Goal: Transaction & Acquisition: Purchase product/service

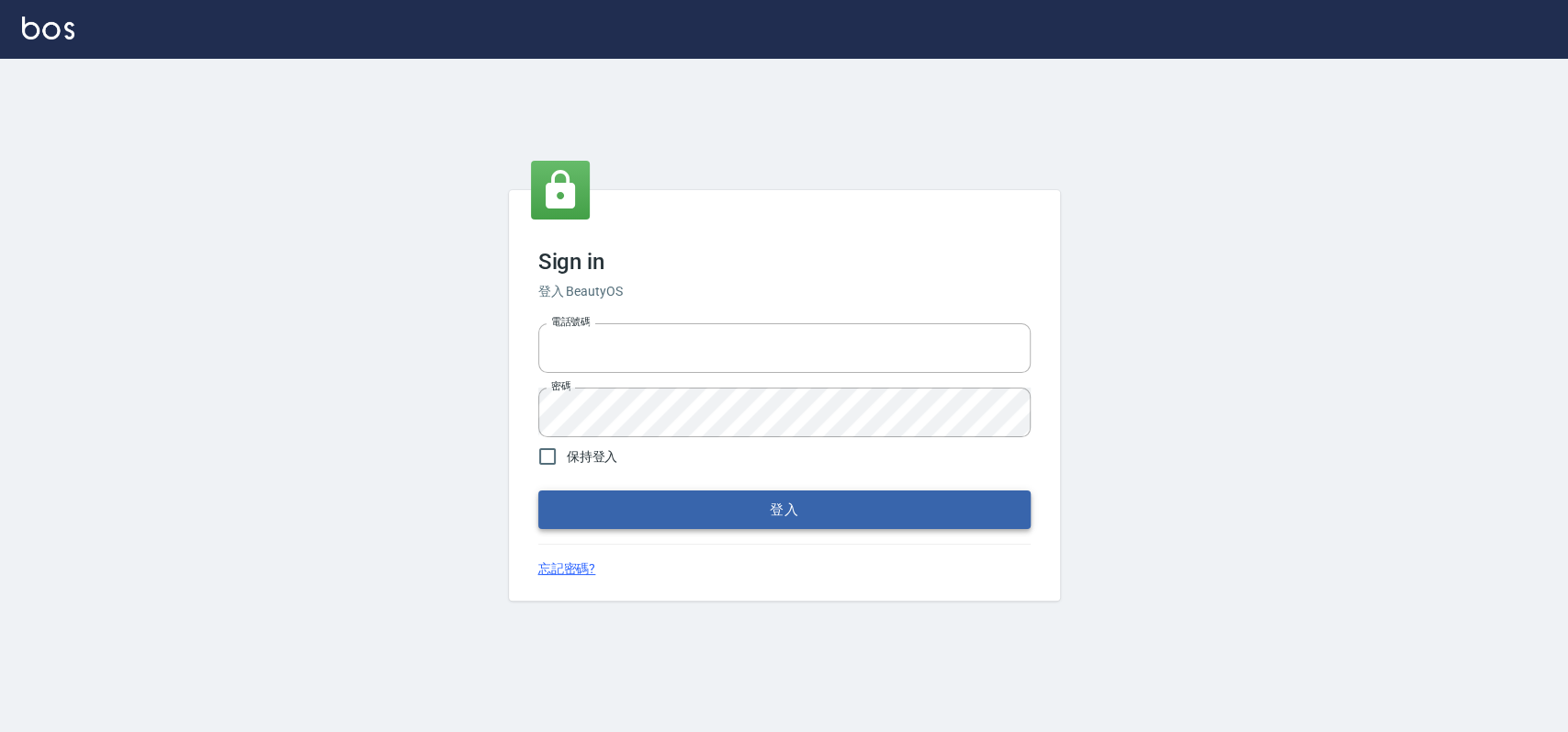
type input "033323173"
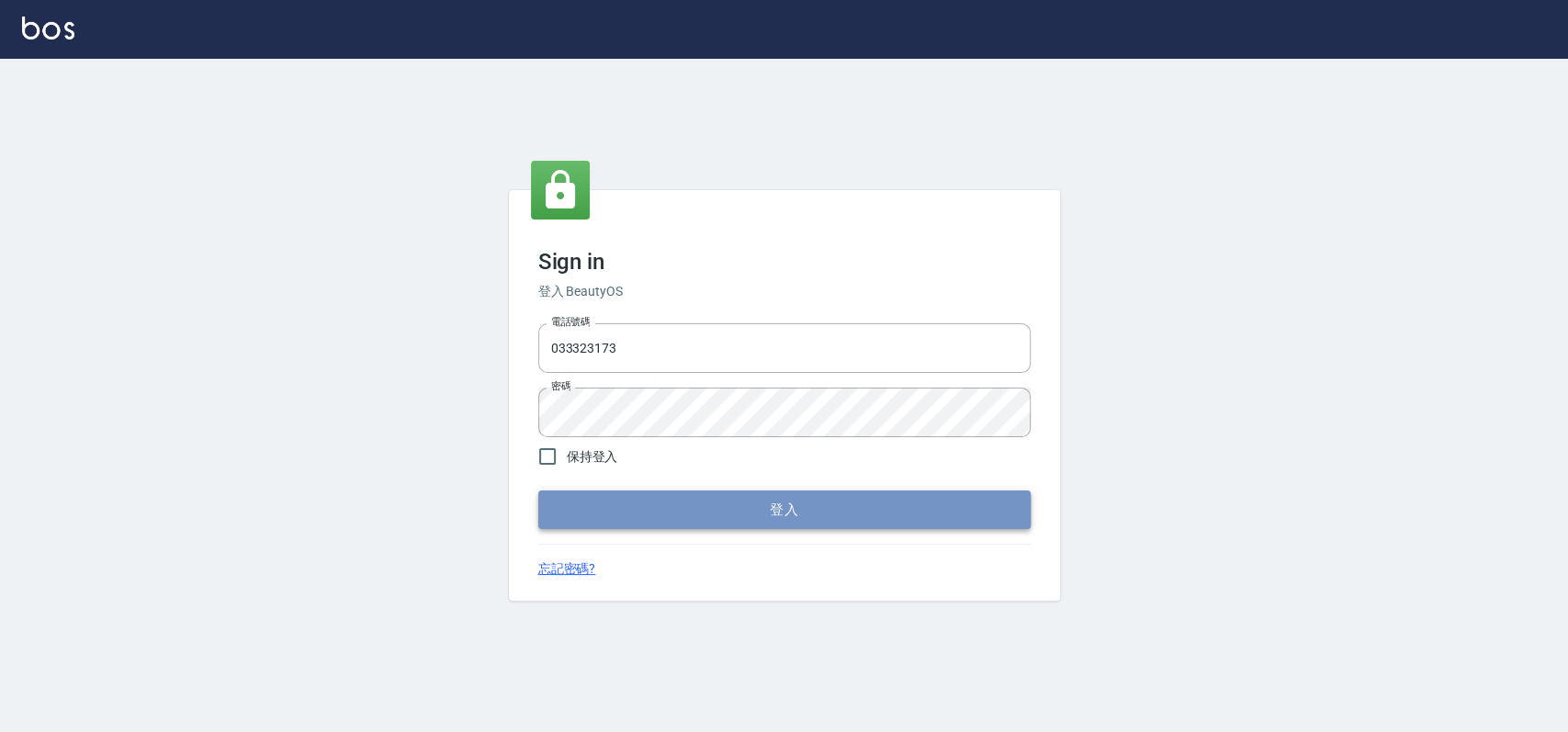
click at [604, 526] on button "登入" at bounding box center [784, 510] width 492 height 39
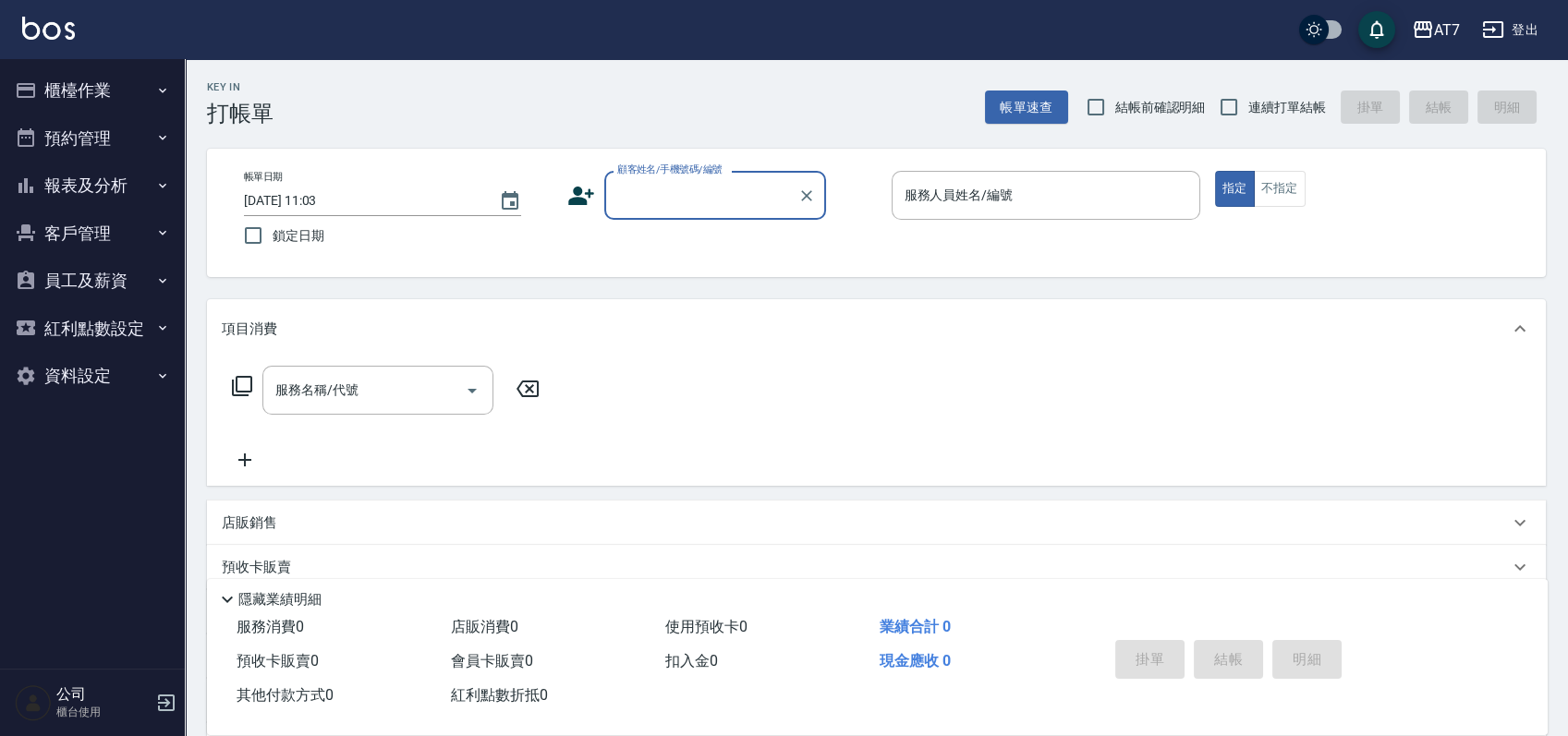
click at [122, 100] on button "櫃檯作業" at bounding box center [93, 91] width 170 height 48
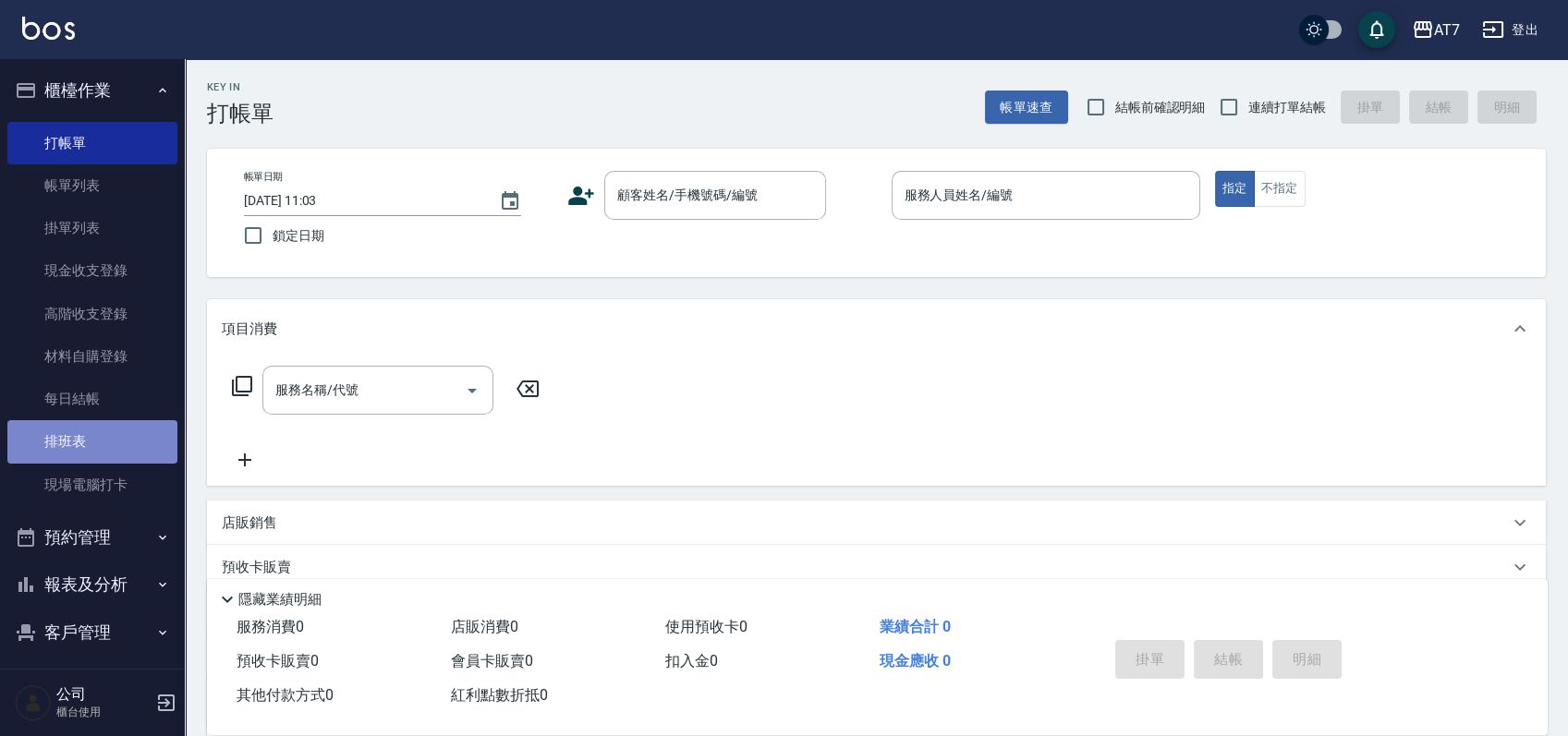
click at [111, 436] on link "排班表" at bounding box center [93, 442] width 170 height 43
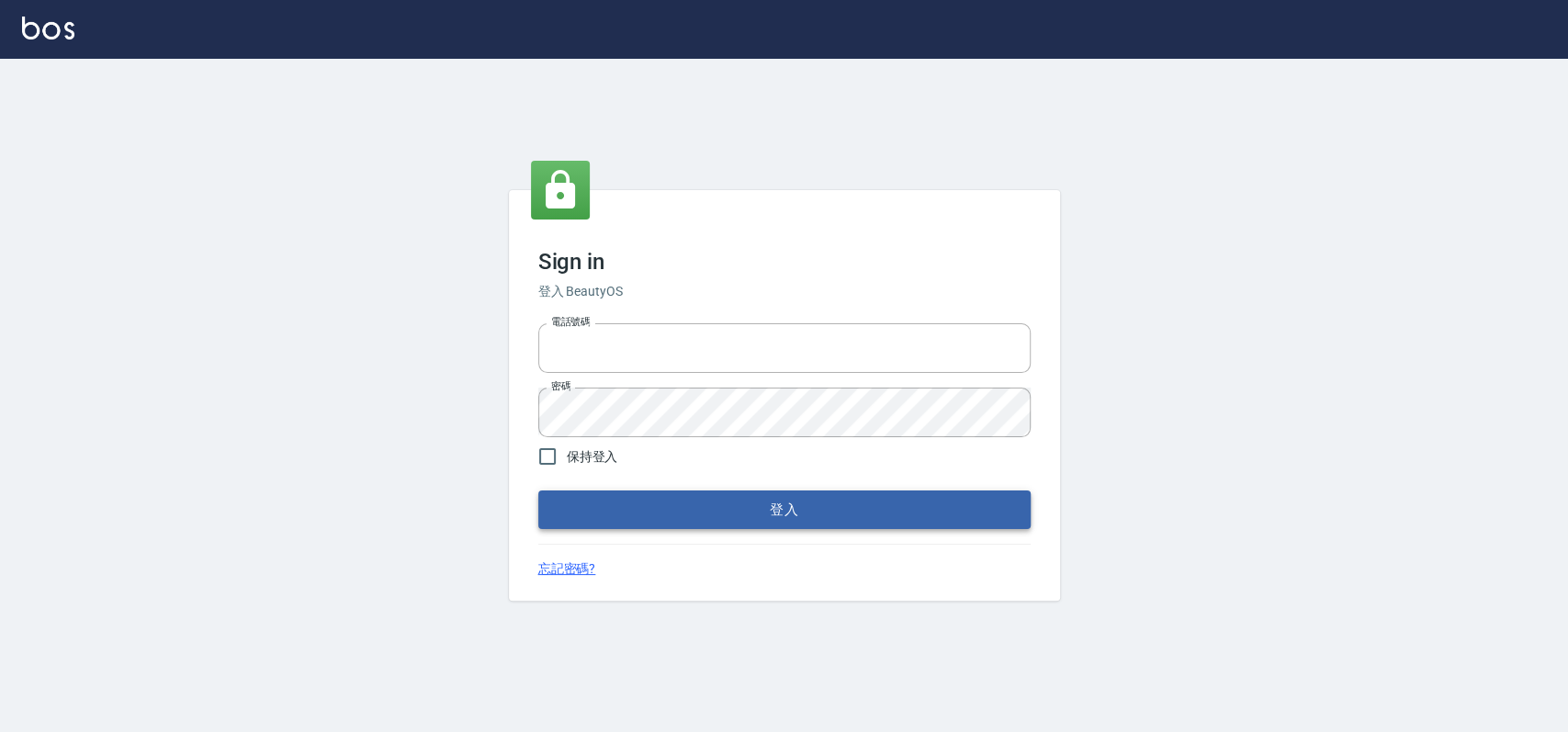
type input "033323173"
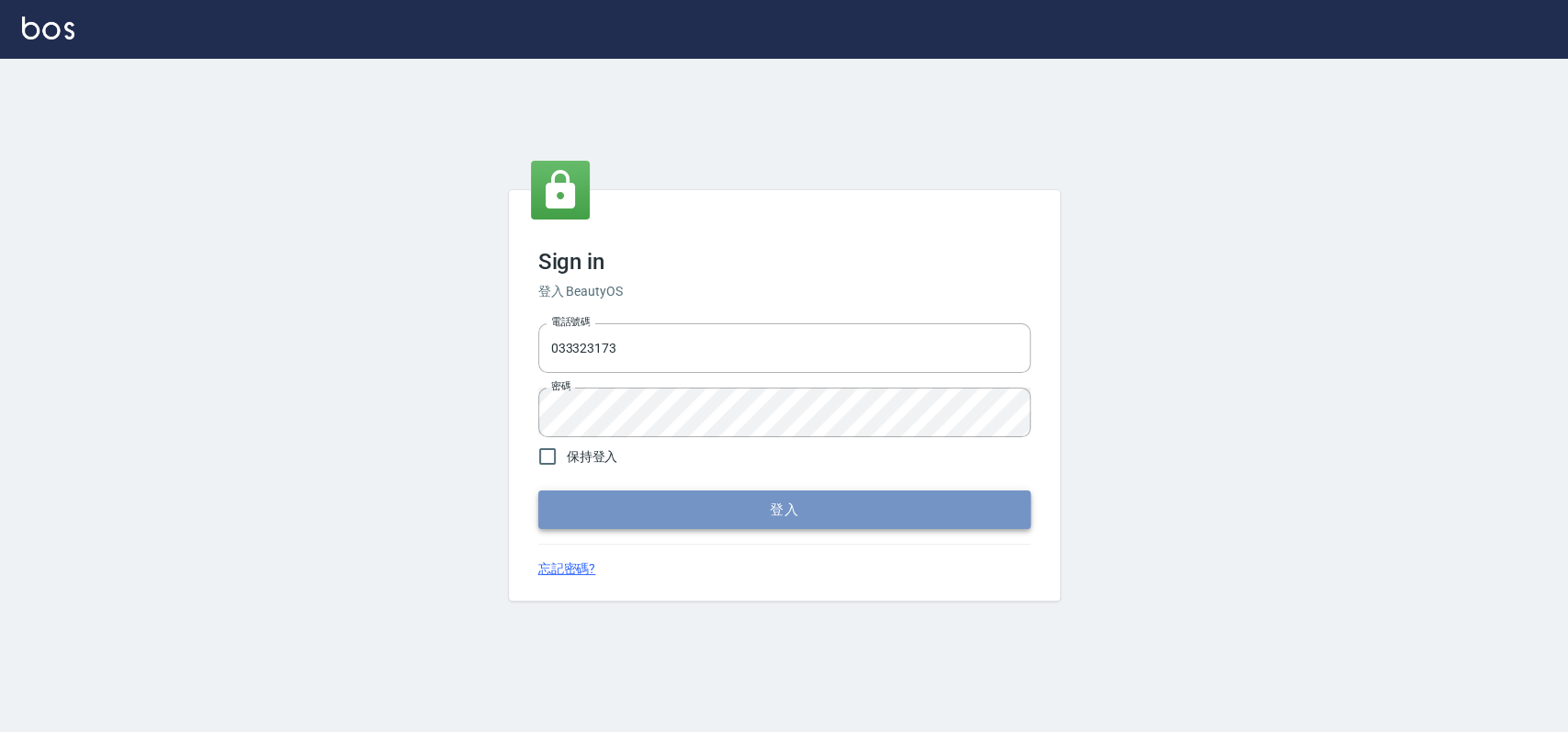
click at [739, 514] on button "登入" at bounding box center [784, 510] width 492 height 39
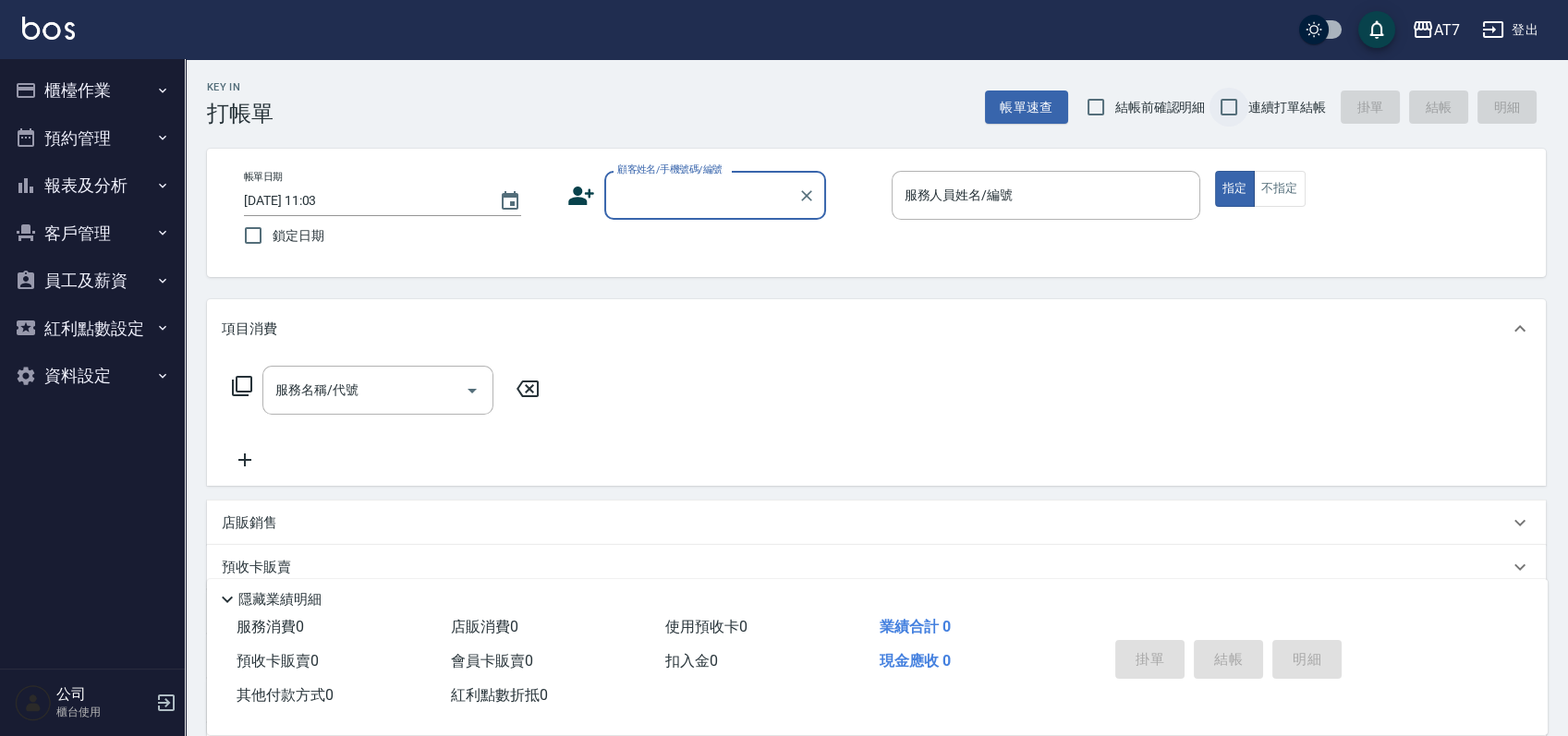
click at [1227, 113] on input "連續打單結帳" at bounding box center [1229, 107] width 39 height 39
checkbox input "true"
click at [661, 197] on div "顧客姓名/手機號碼/編號 顧客姓名/手機號碼/編號" at bounding box center [715, 195] width 222 height 49
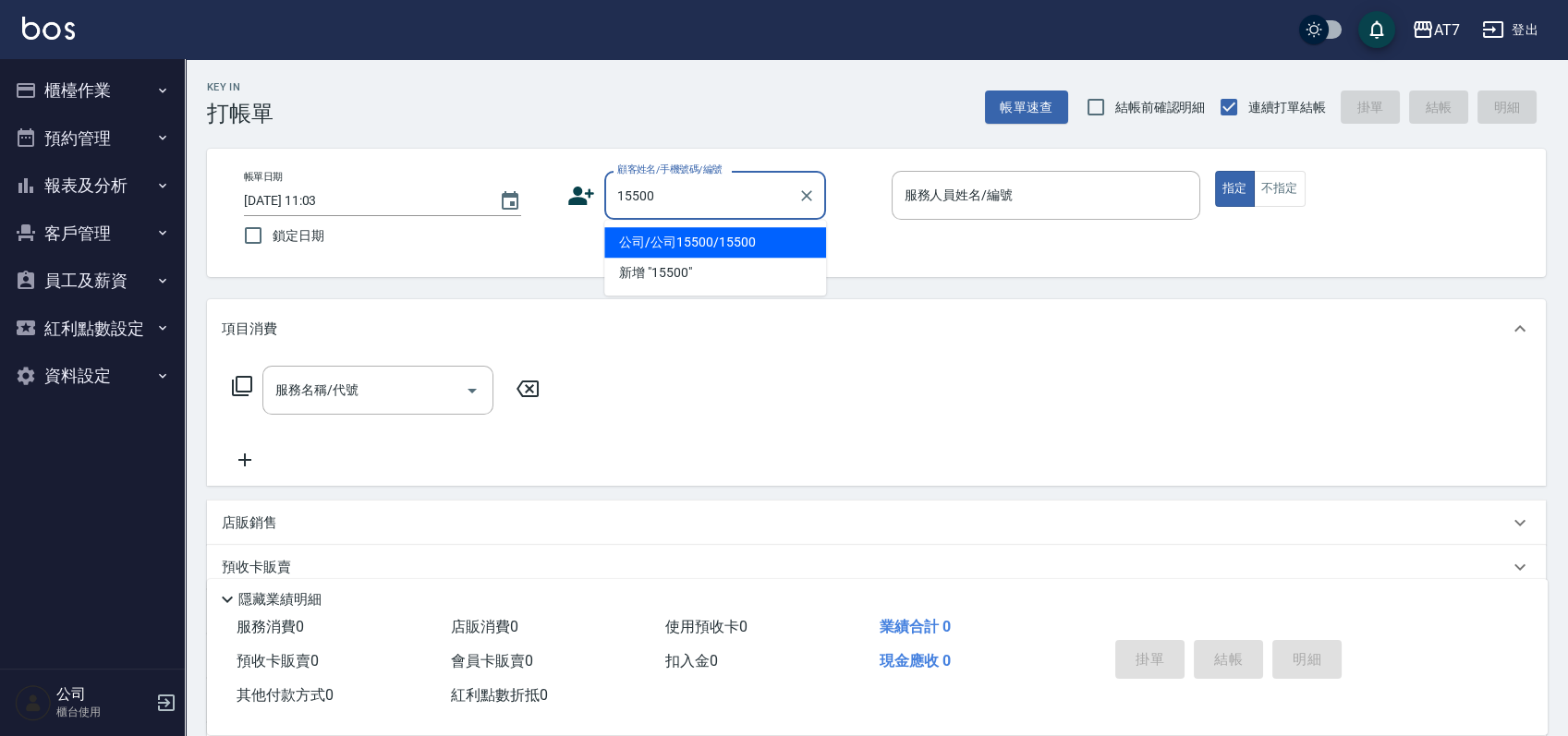
type input "公司/公司15500/15500"
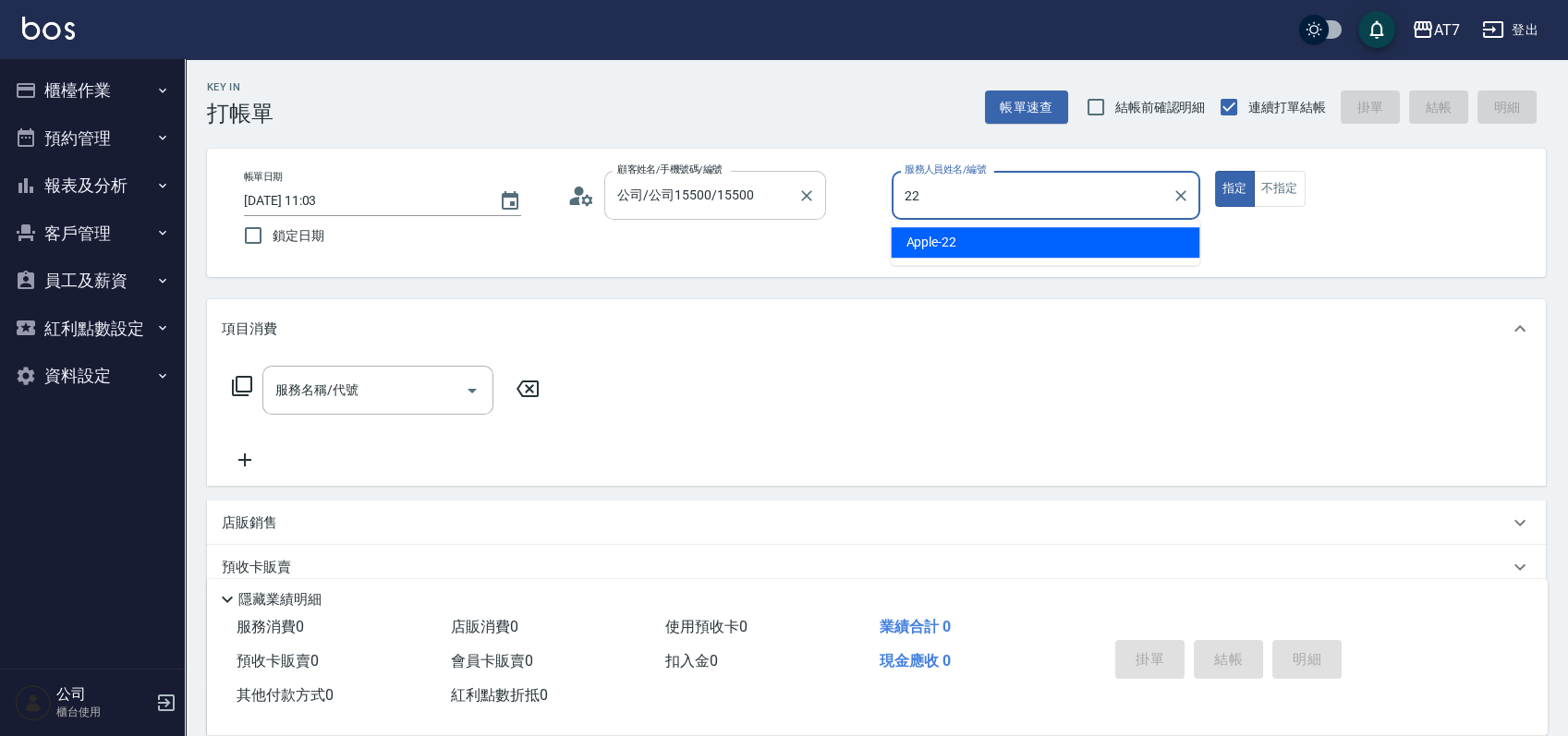
type input "22"
type button "true"
type input "Apple-22"
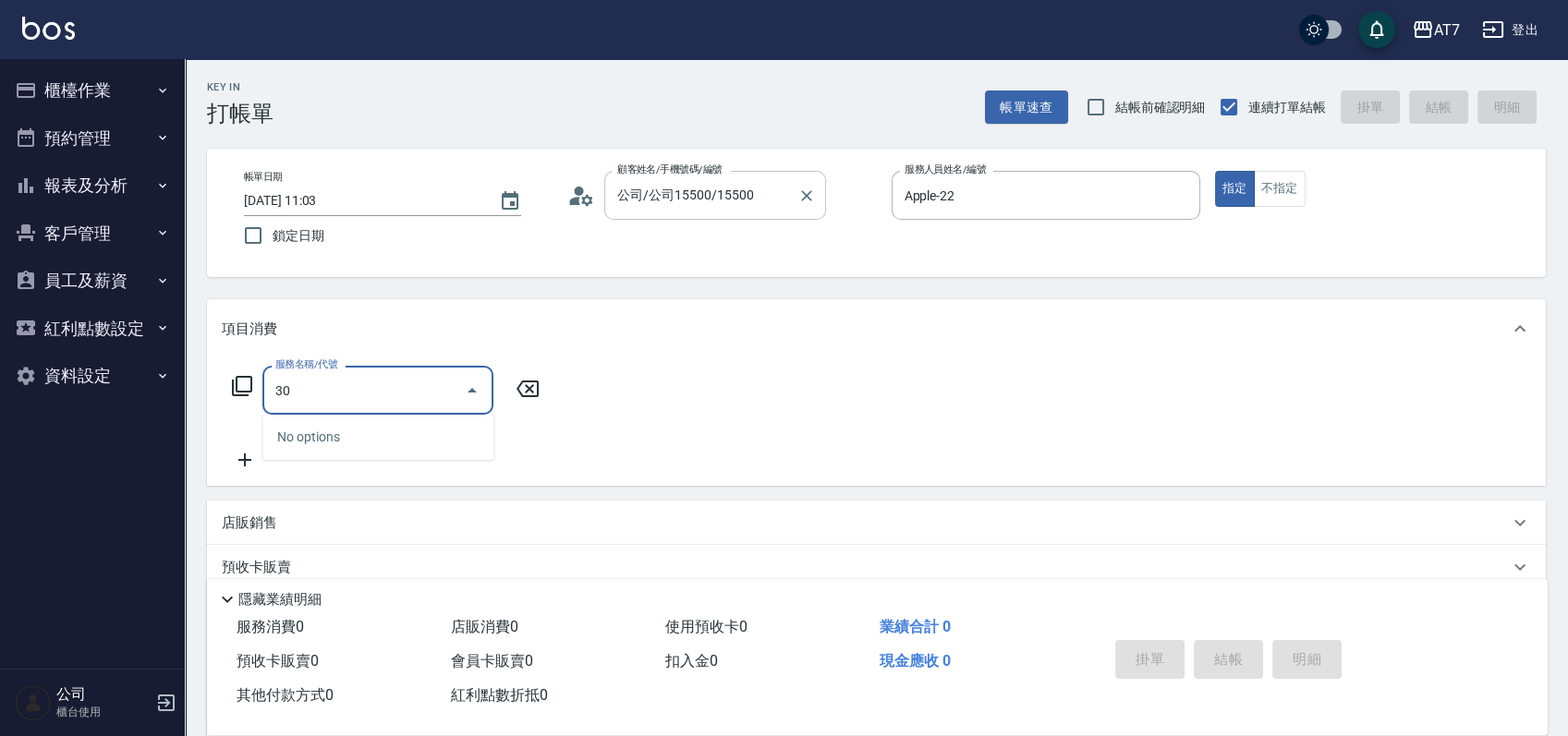
type input "301"
type input "30"
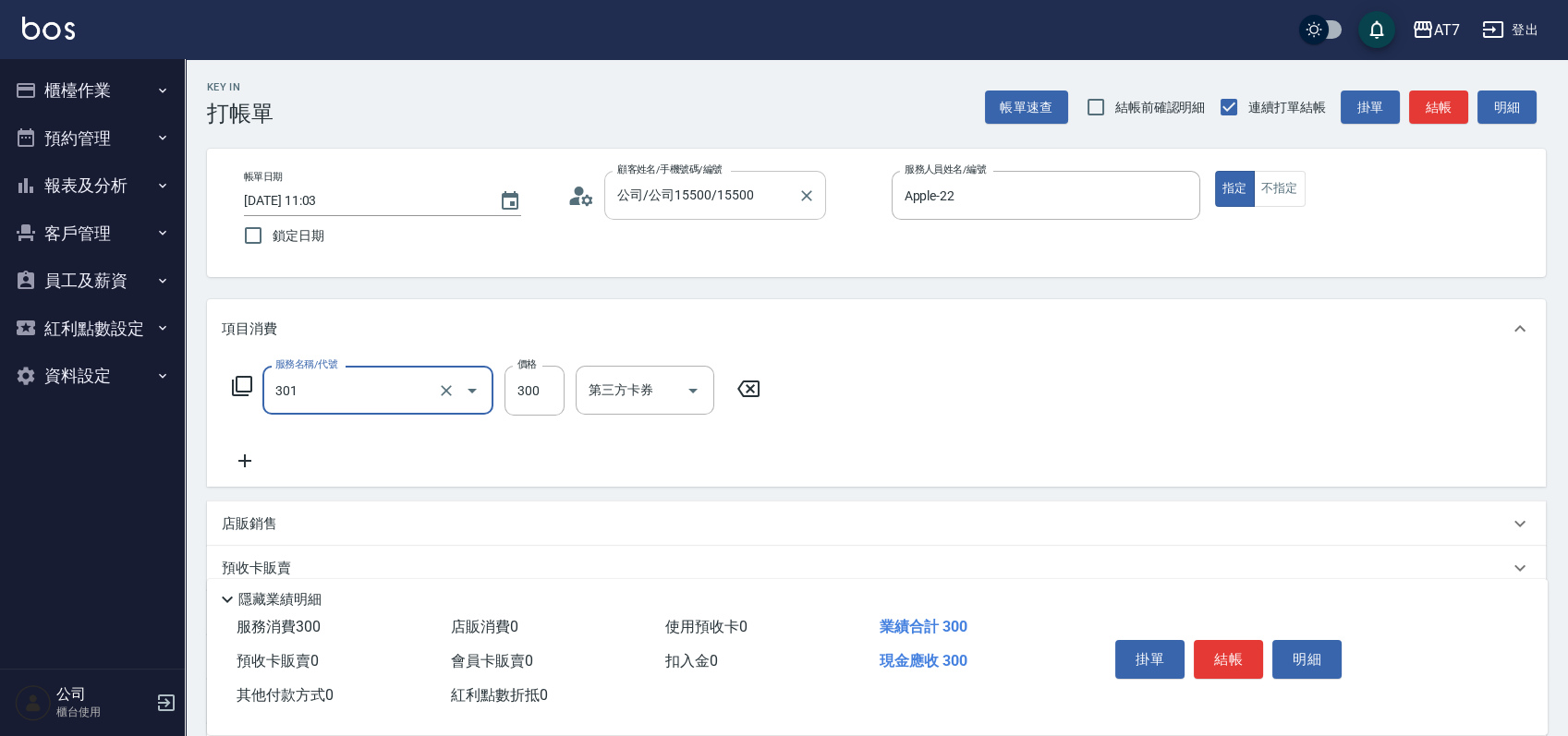
type input "學生剪髮(301)"
type input "0"
type input "20"
type input "200"
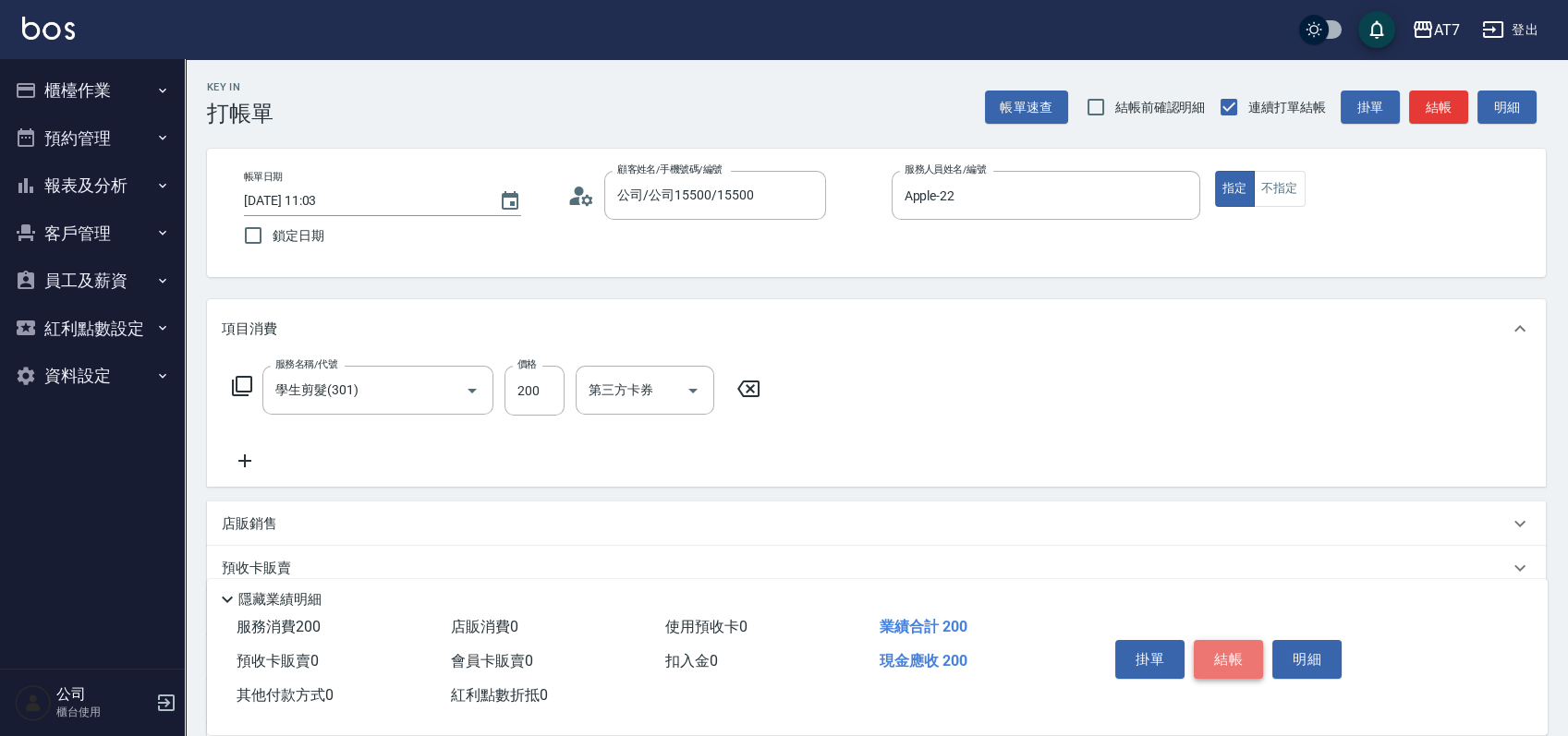
click at [1221, 660] on button "結帳" at bounding box center [1229, 659] width 70 height 39
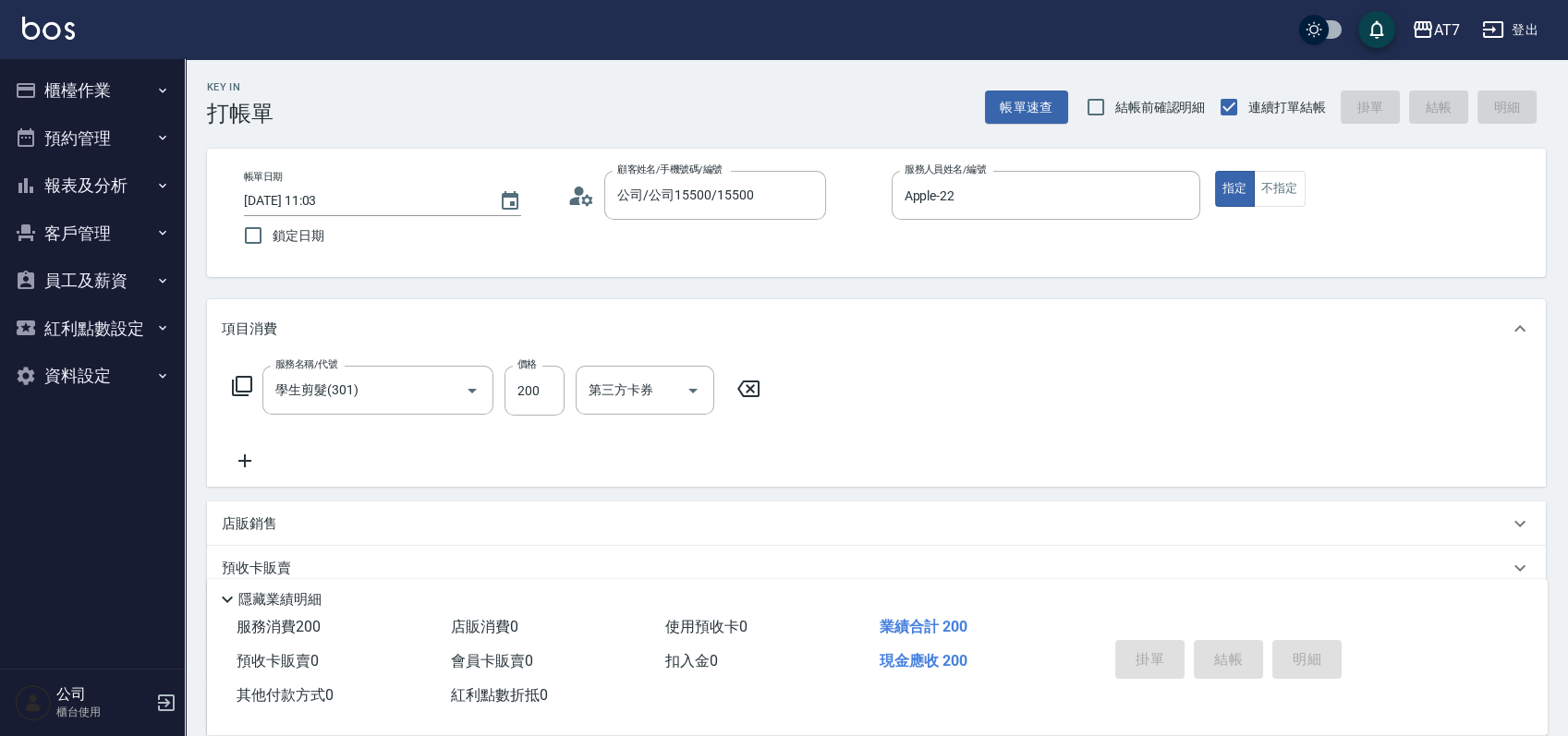
type input "2025/08/14 11:29"
type input "0"
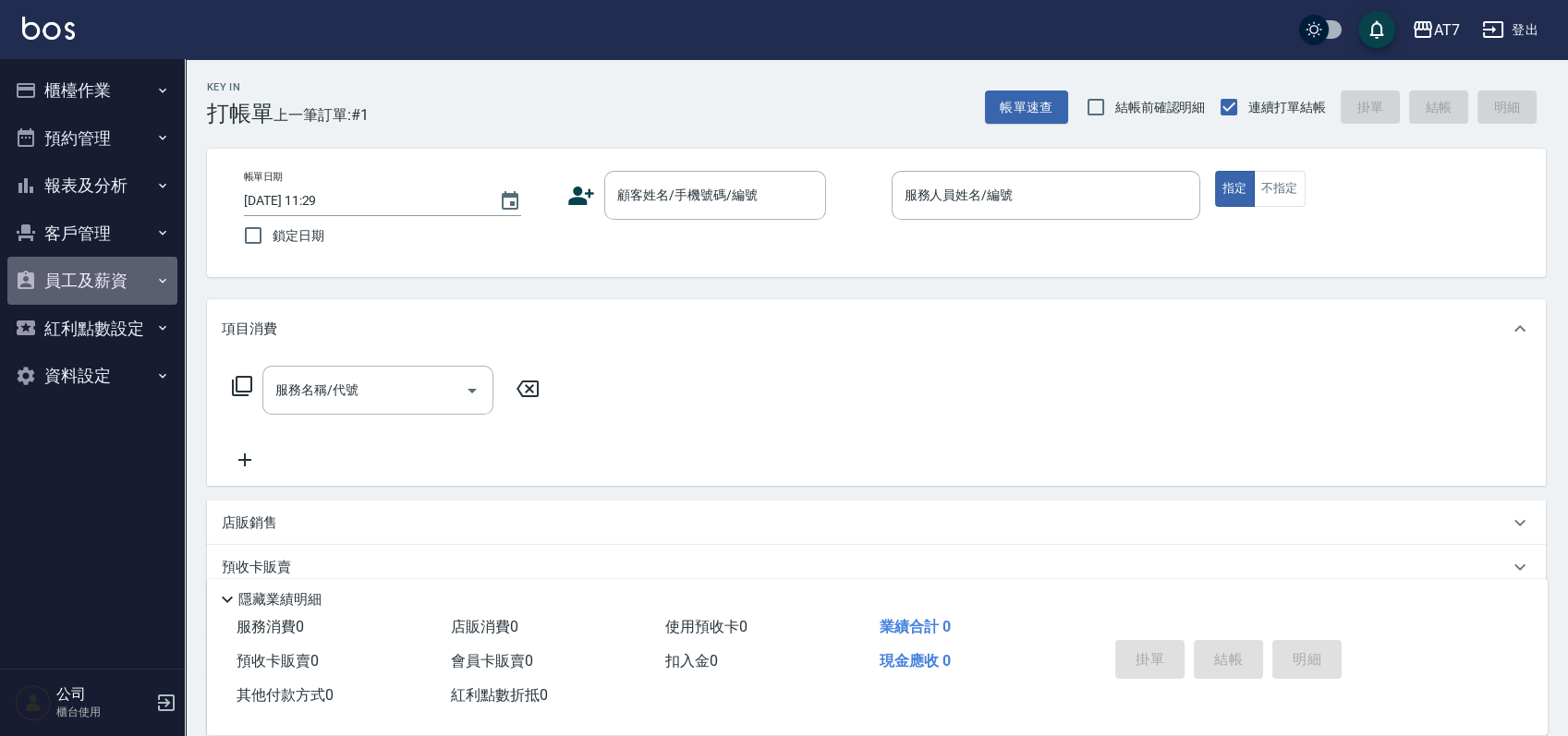
click at [122, 279] on button "員工及薪資" at bounding box center [93, 281] width 170 height 48
click at [110, 290] on button "員工及薪資" at bounding box center [93, 281] width 170 height 48
click at [712, 207] on input "顧客姓名/手機號碼/編號" at bounding box center [700, 195] width 177 height 32
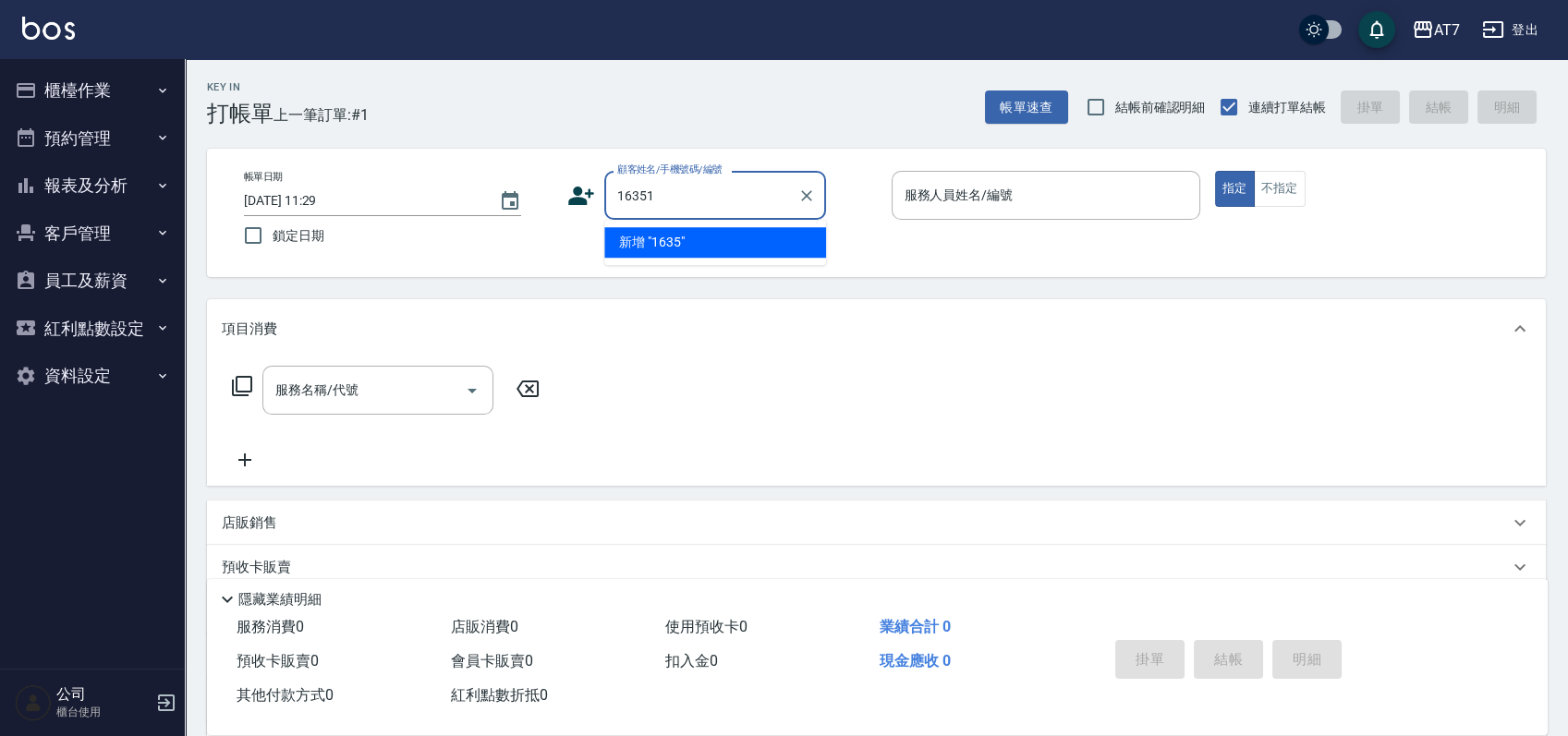
type input "16351"
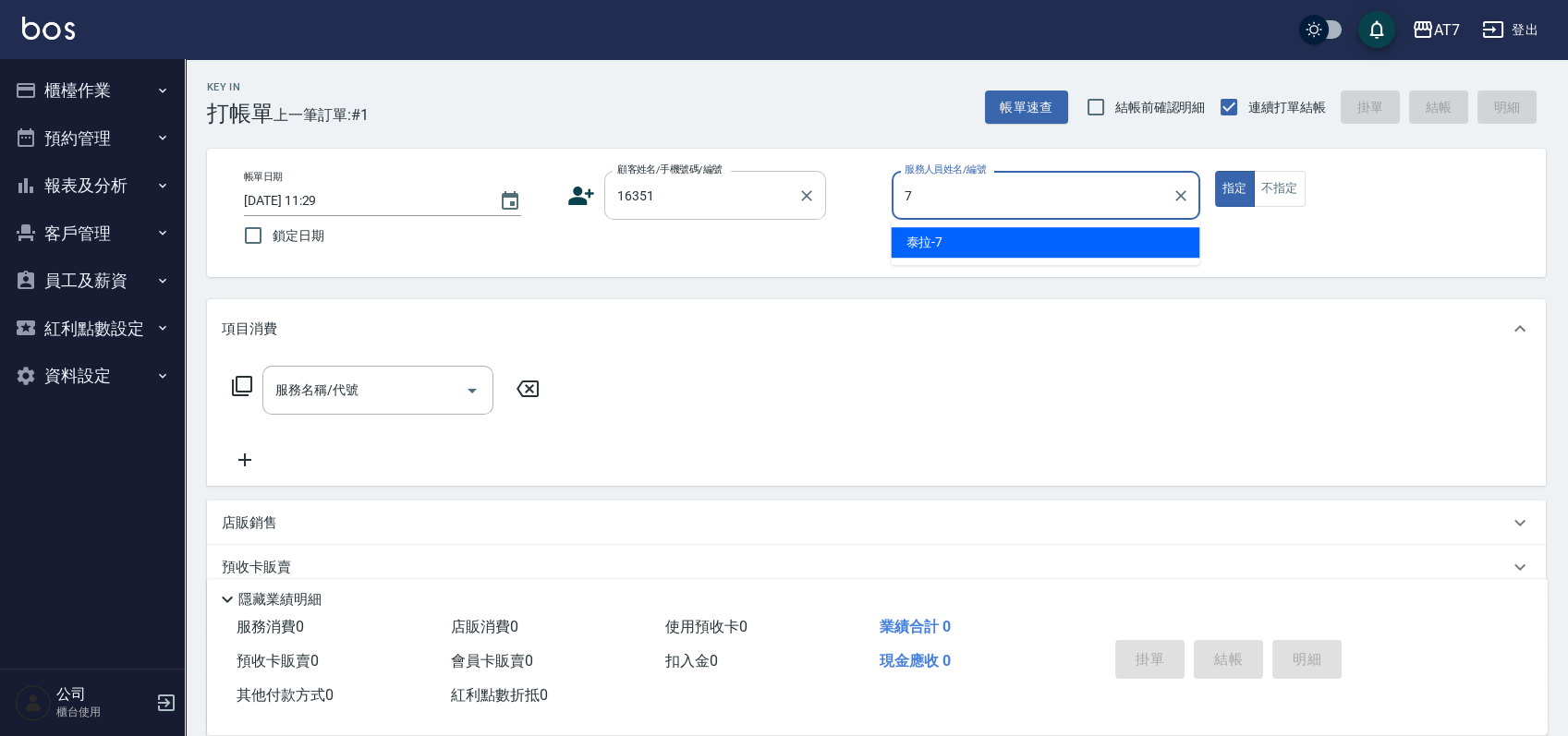
type input "泰拉-7"
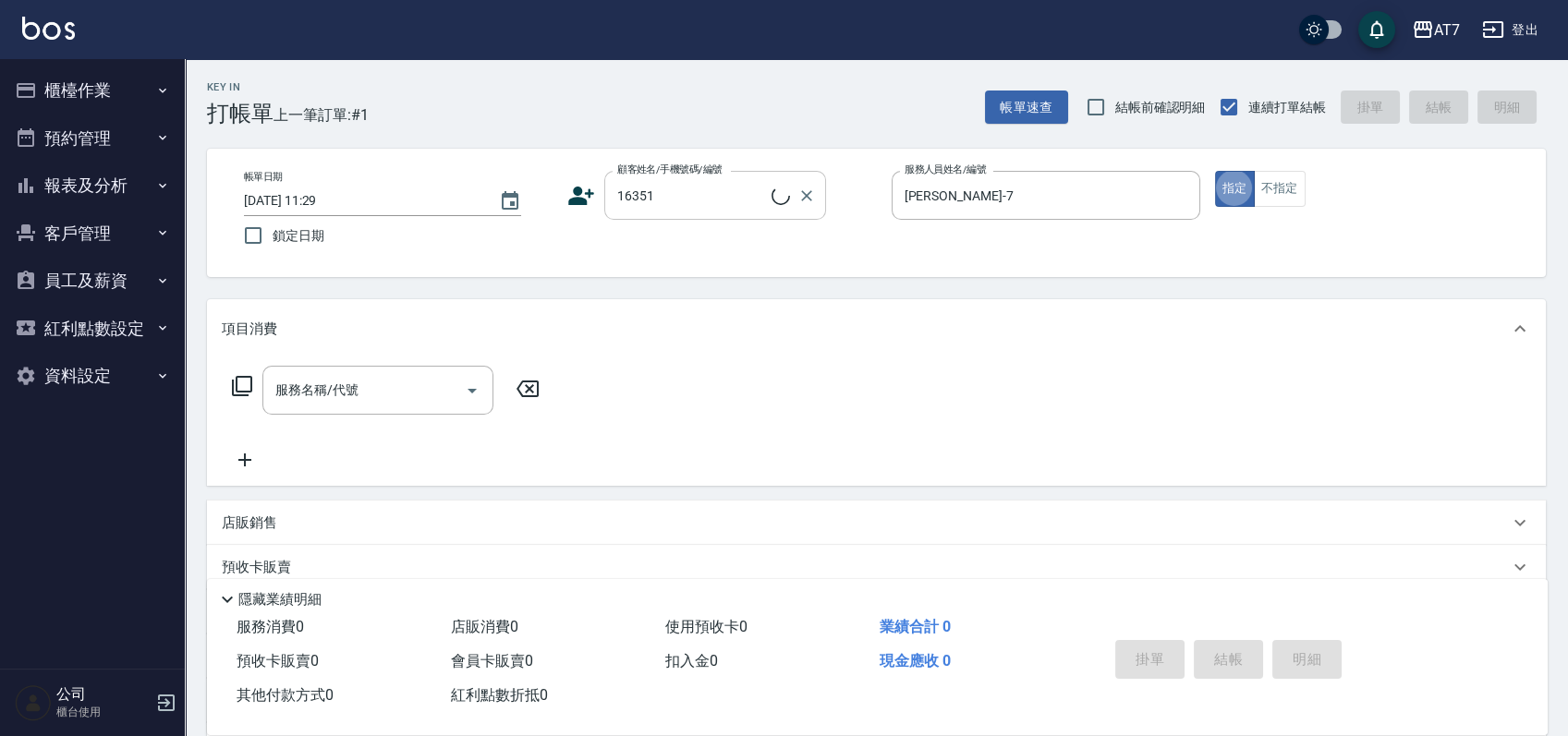
type input "公司/公司16351/16351"
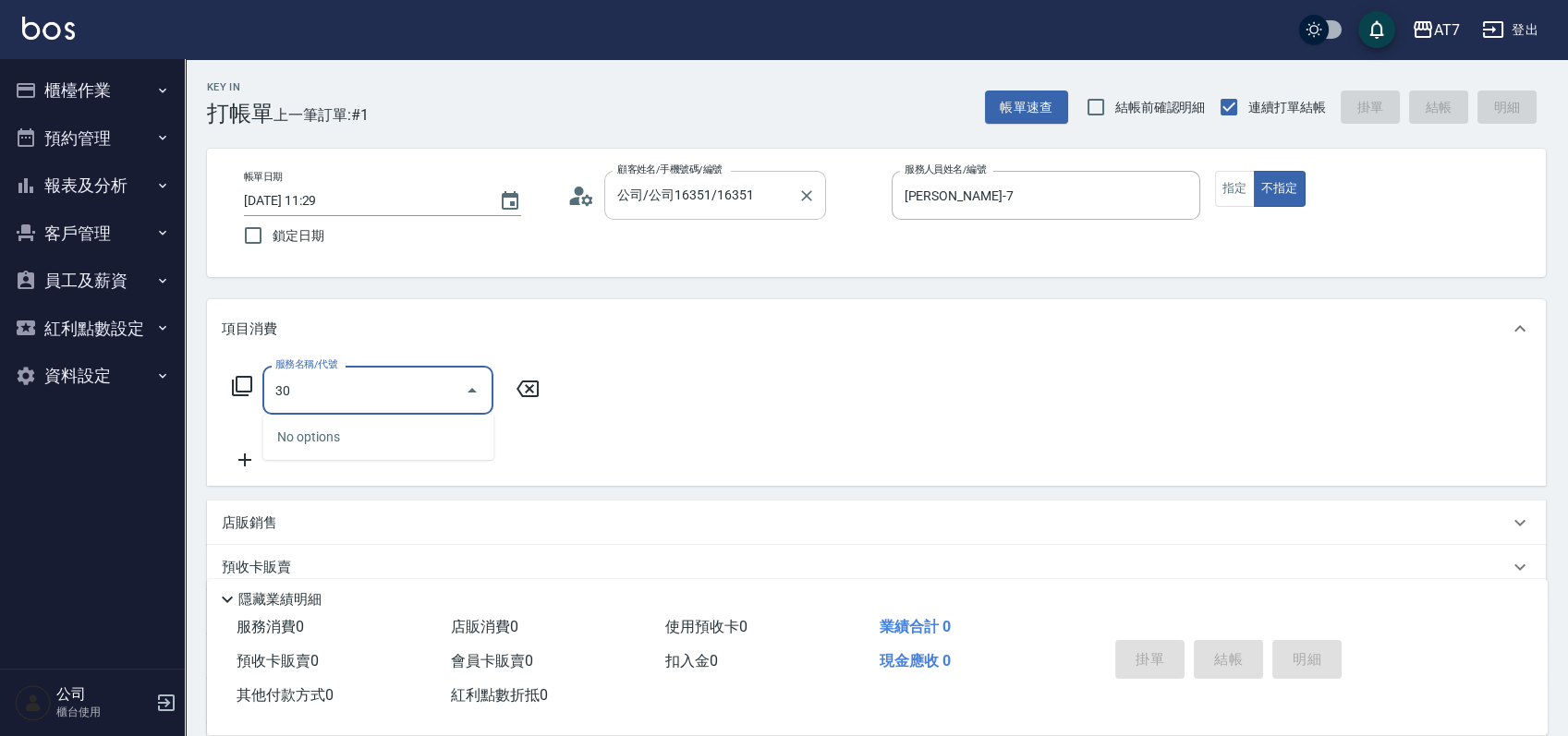
type input "300"
type input "10"
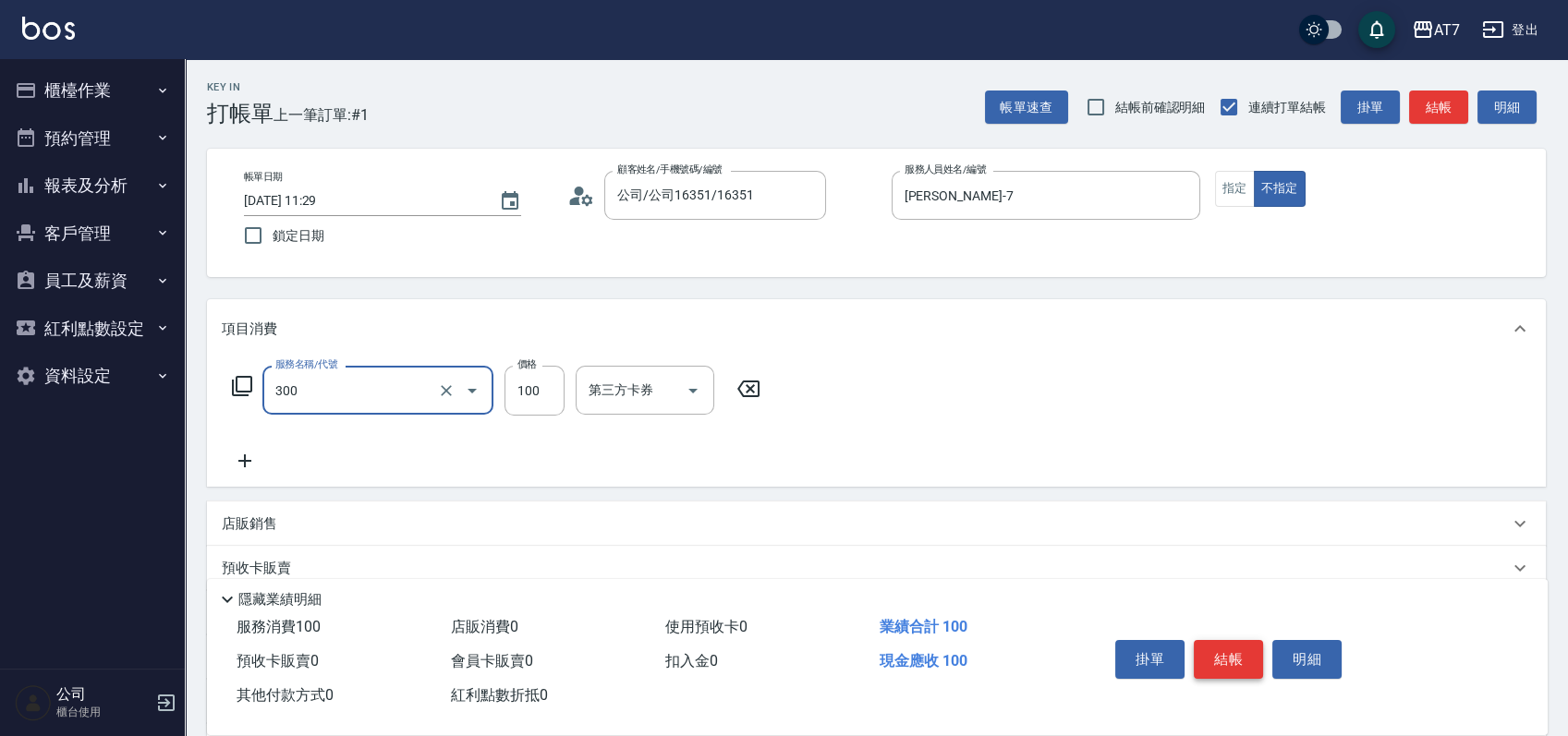
type input "剪瀏海(300)"
click at [1219, 646] on button "結帳" at bounding box center [1229, 659] width 70 height 39
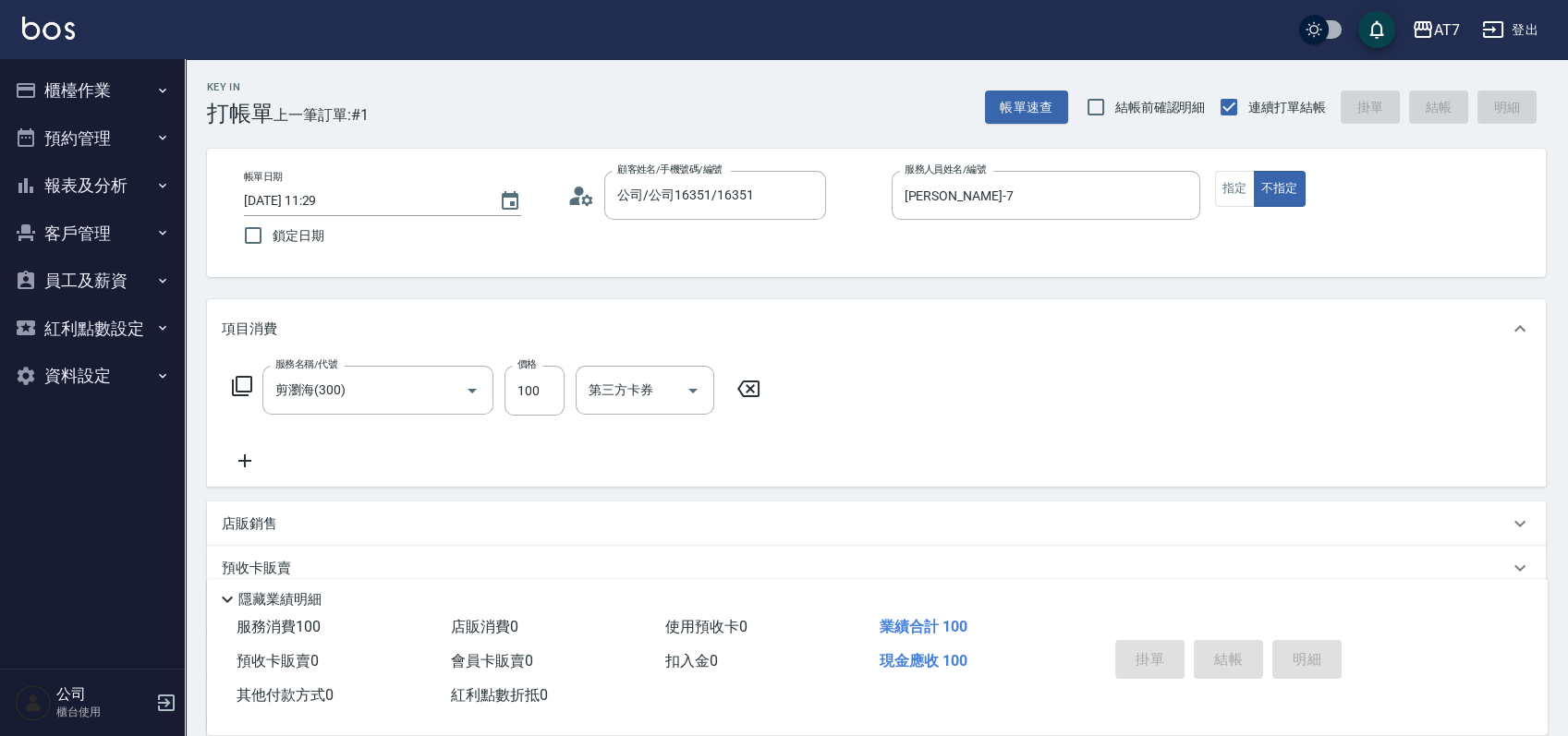
type input "2025/08/14 12:02"
type input "0"
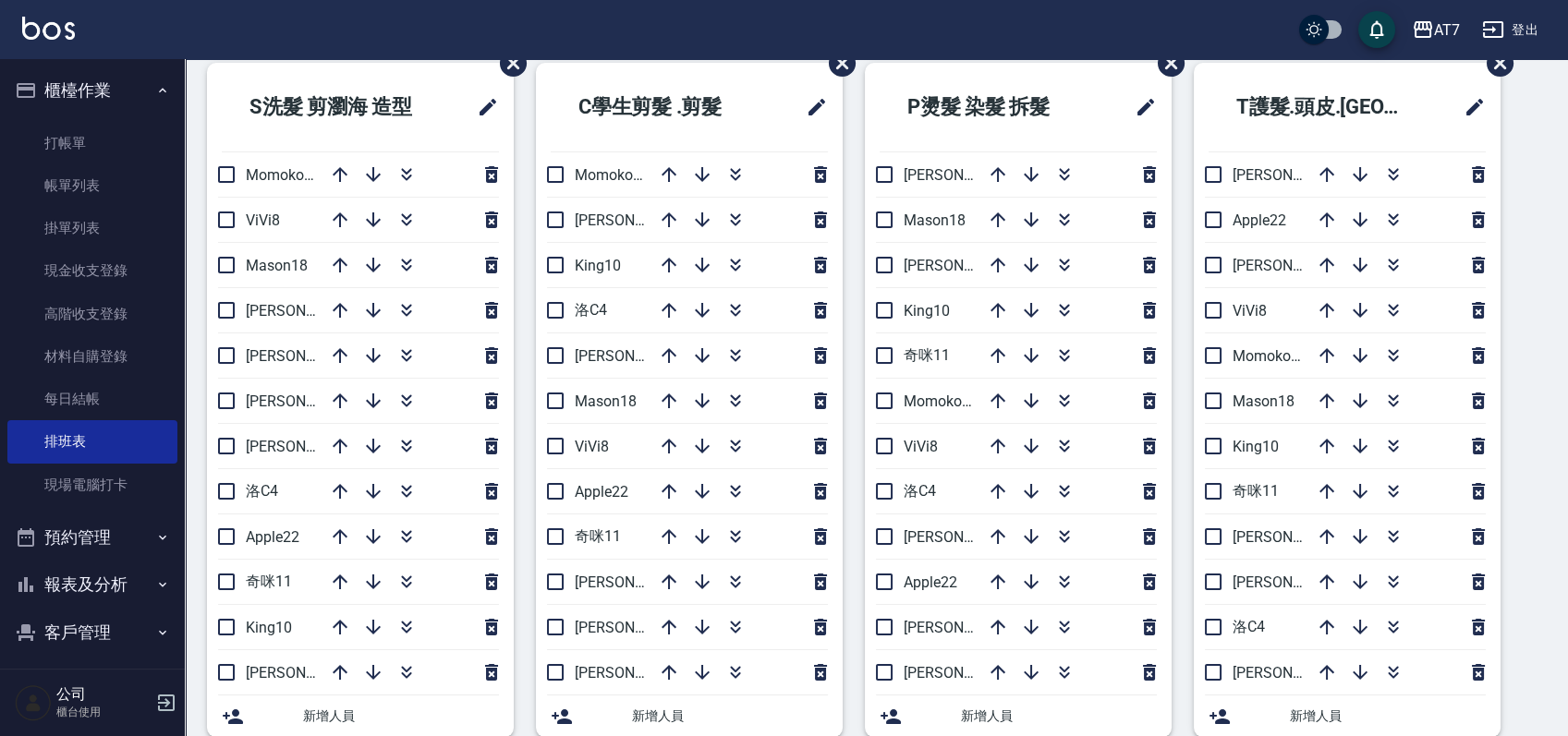
scroll to position [123, 0]
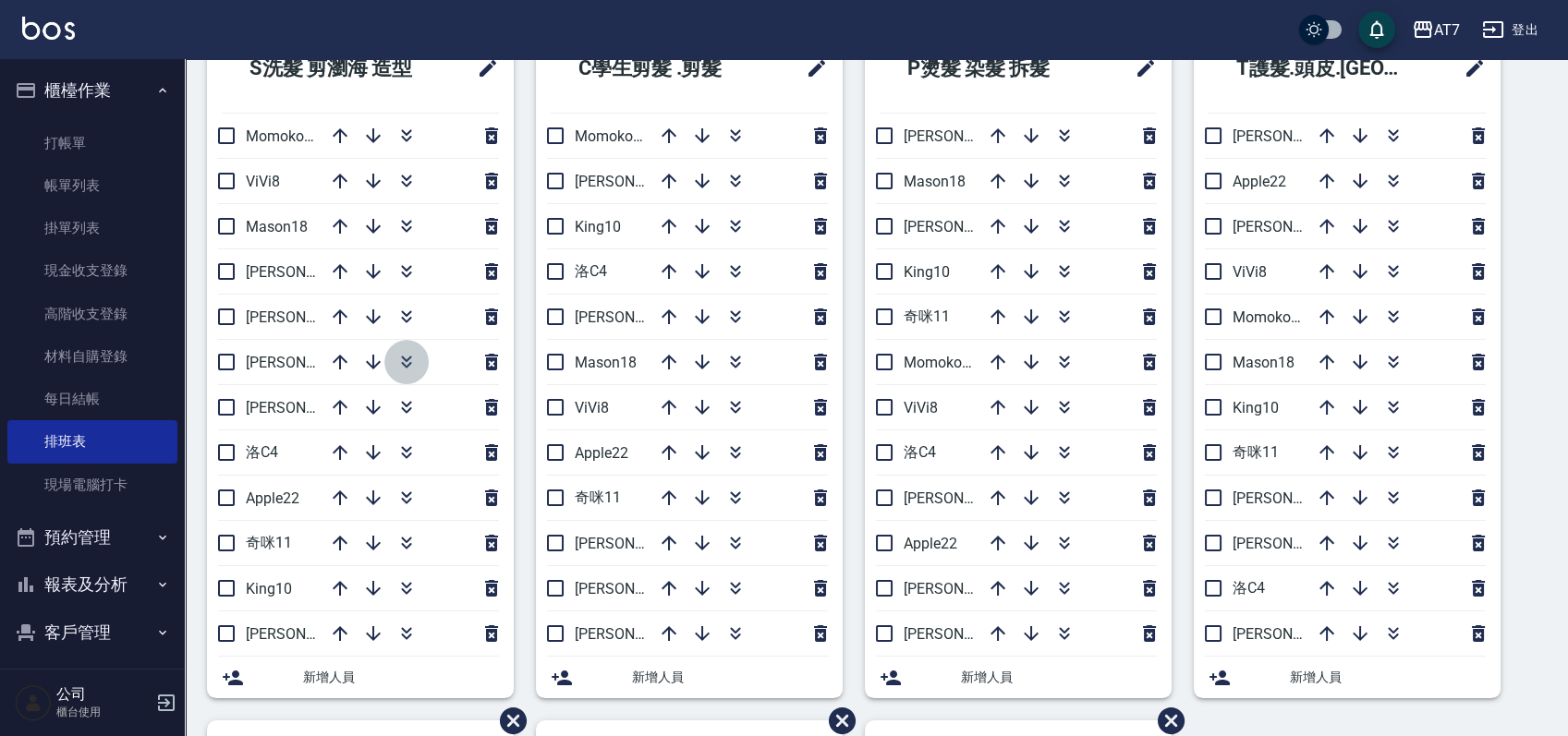
click at [399, 361] on icon "button" at bounding box center [406, 362] width 22 height 22
